Goal: Find specific page/section: Find specific page/section

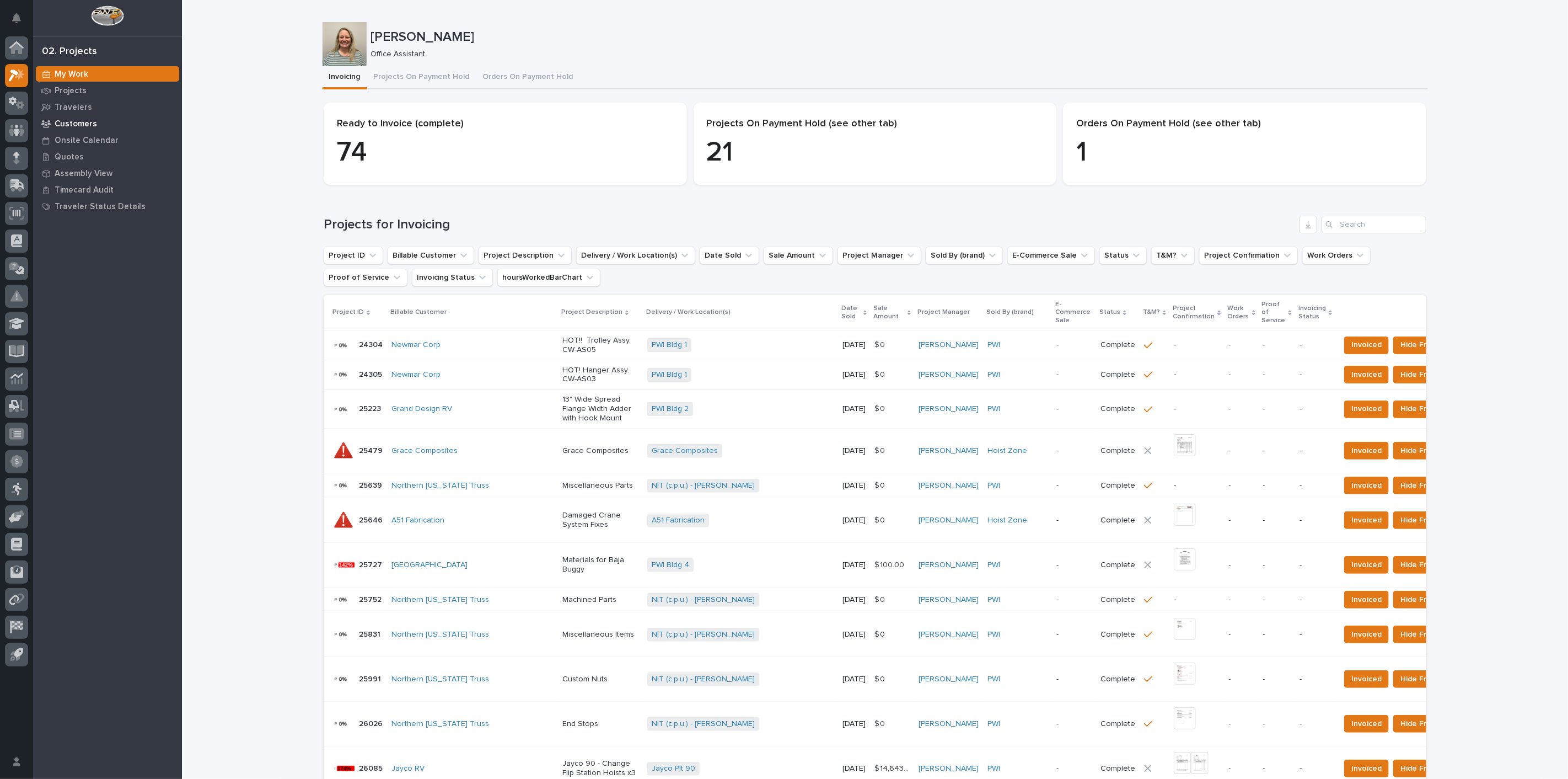
click at [74, 122] on p "Customers" at bounding box center [76, 124] width 42 height 10
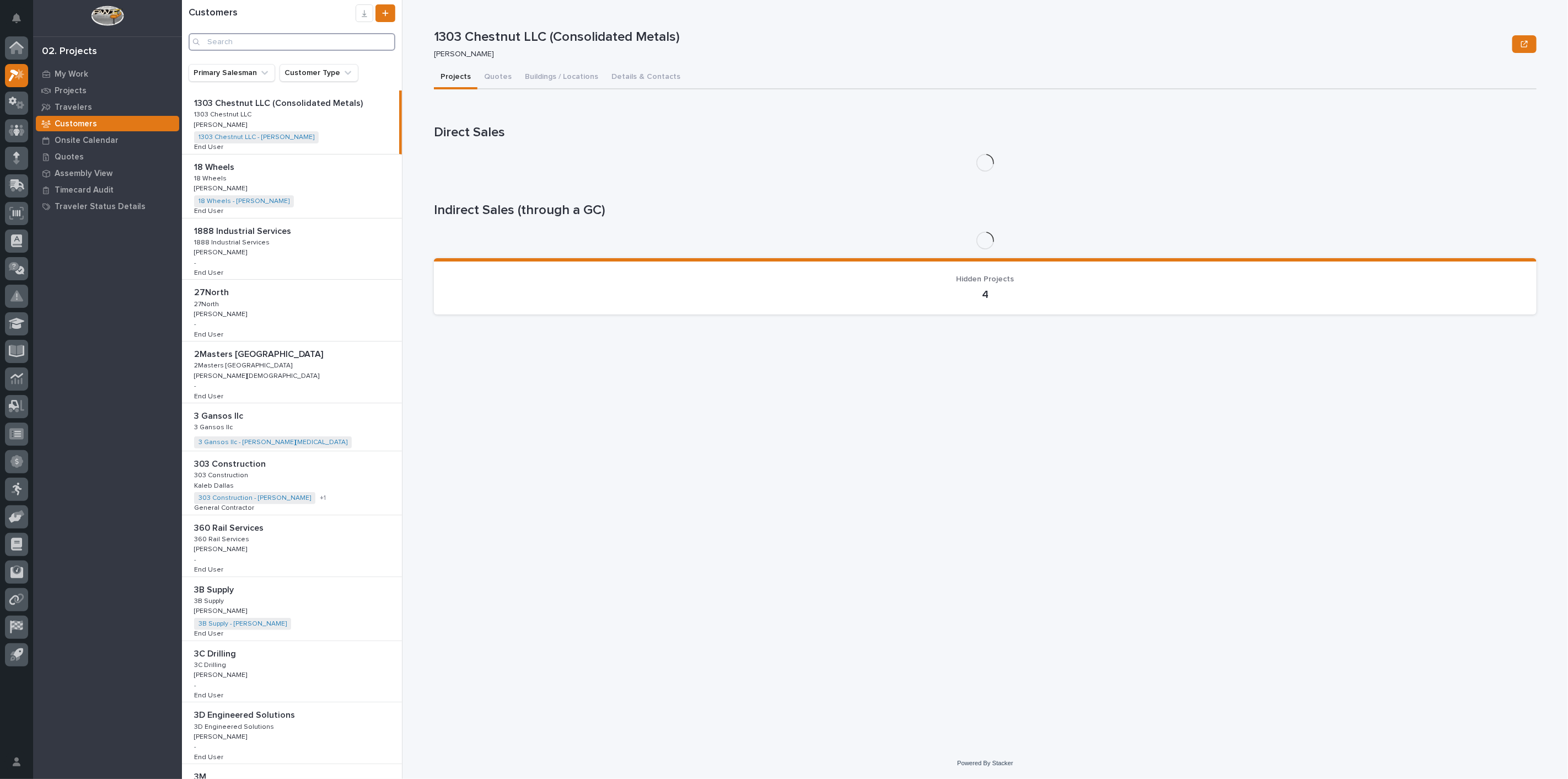
click at [263, 45] on input "Search" at bounding box center [292, 42] width 206 height 18
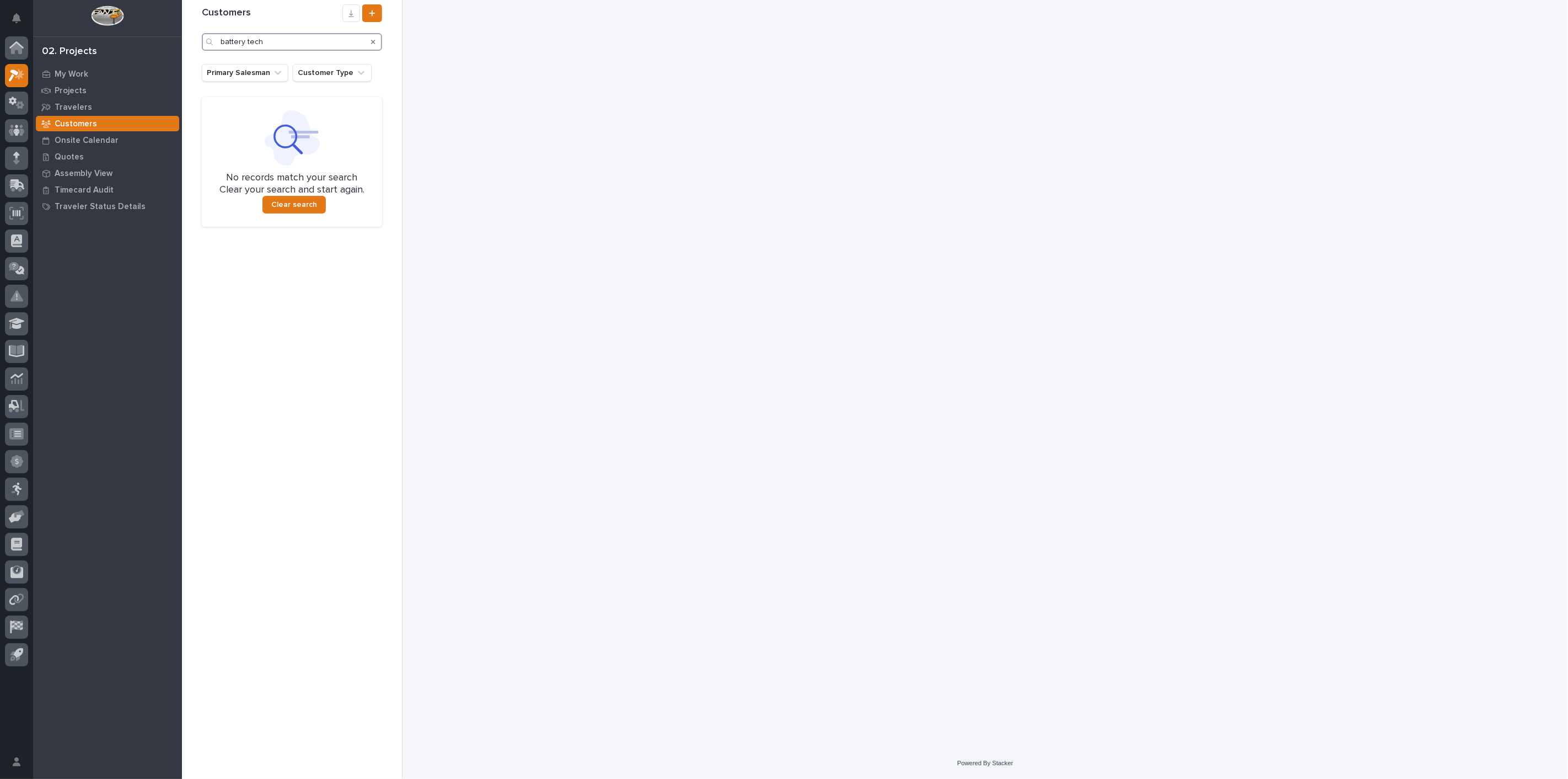
click at [291, 41] on input "battery tech" at bounding box center [292, 42] width 180 height 18
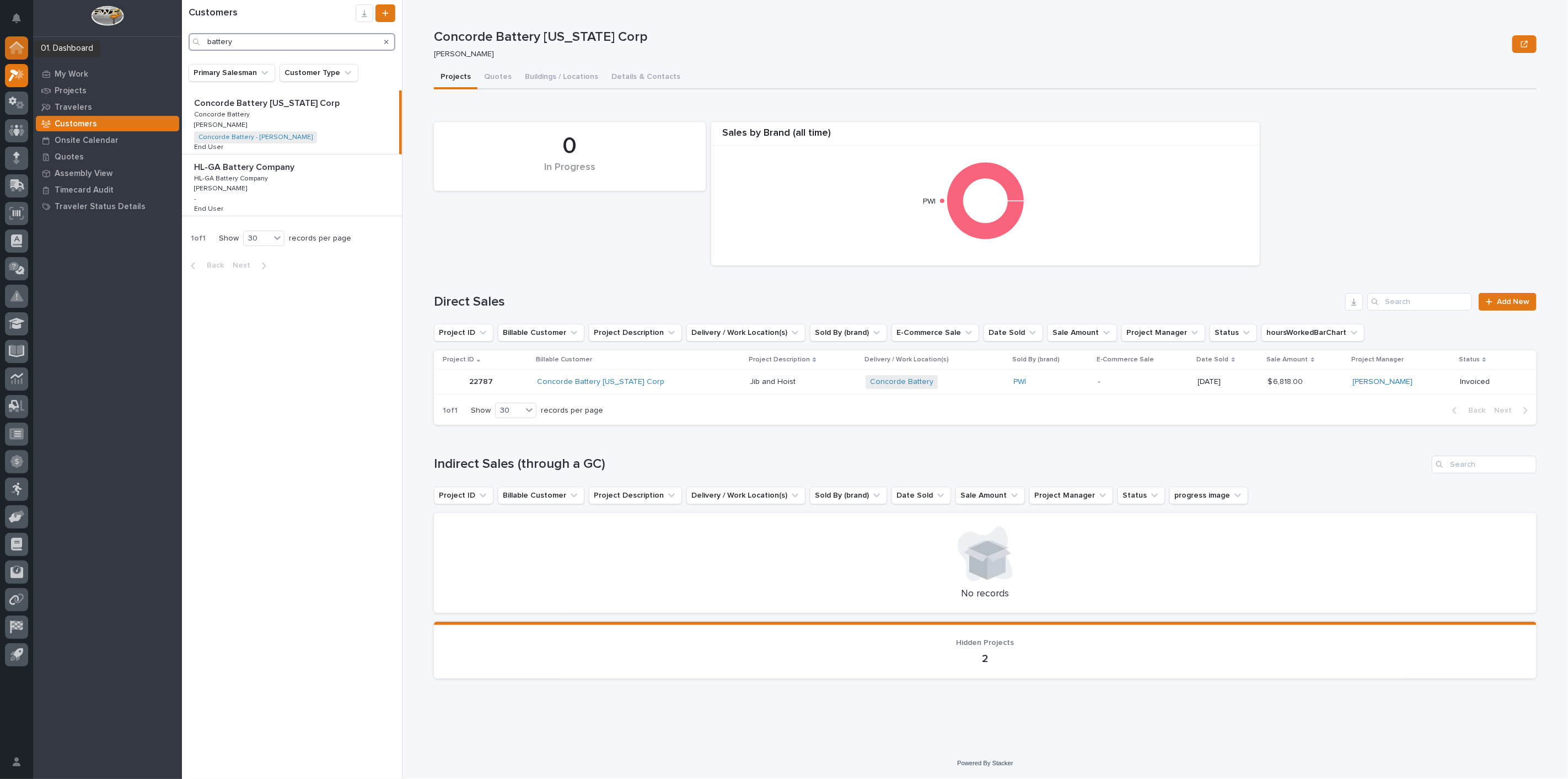
type input "battery"
click at [5, 45] on div at bounding box center [17, 48] width 23 height 23
